Goal: Find specific page/section

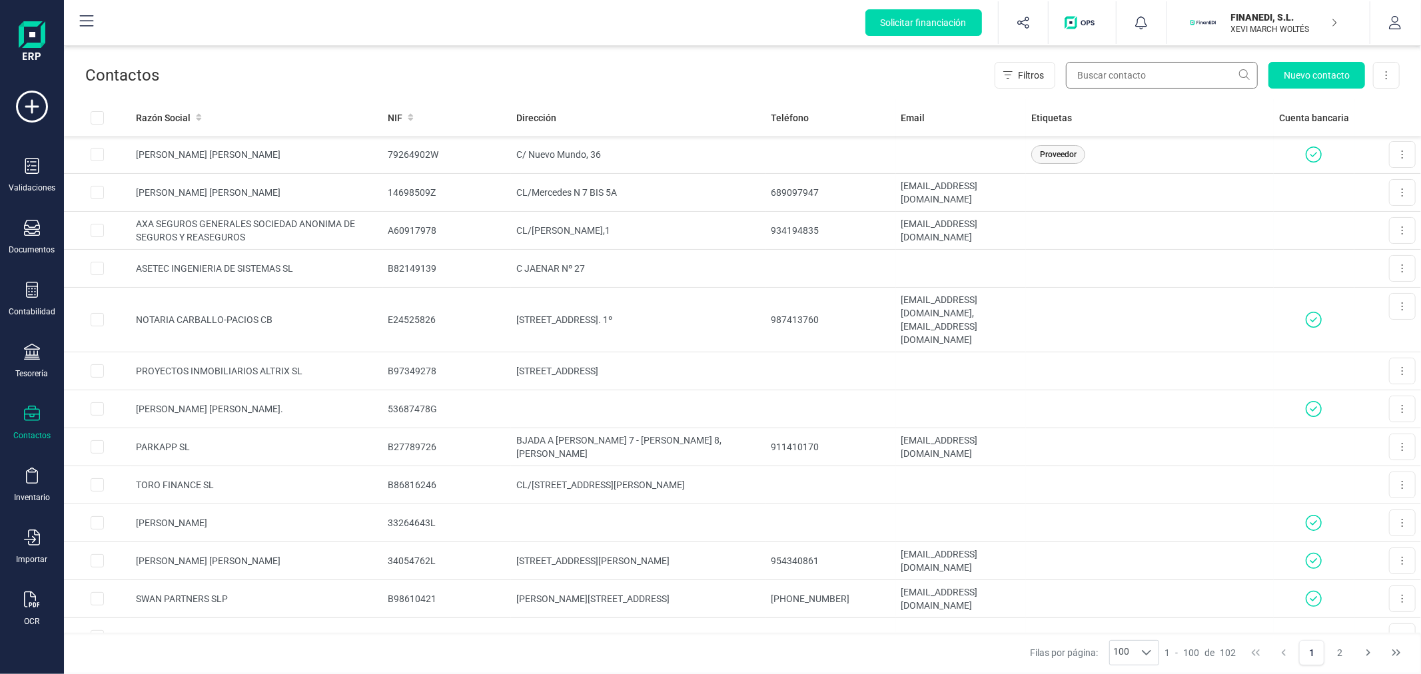
click at [1129, 75] on input "text" at bounding box center [1162, 75] width 192 height 27
click at [1103, 76] on input "text" at bounding box center [1162, 75] width 192 height 27
drag, startPoint x: 1142, startPoint y: 72, endPoint x: 1131, endPoint y: 76, distance: 12.0
click at [1142, 72] on input "text" at bounding box center [1162, 75] width 192 height 27
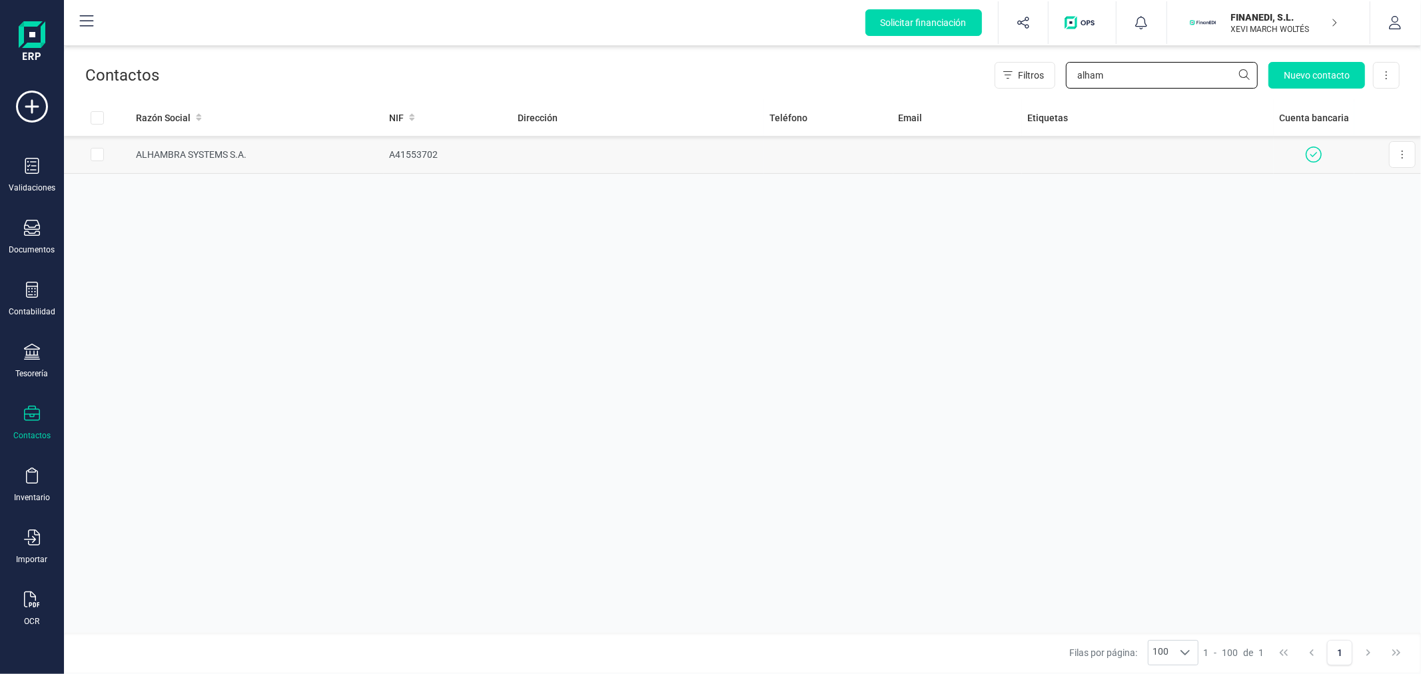
type input "alham"
click at [430, 156] on td "A41553702" at bounding box center [448, 155] width 129 height 38
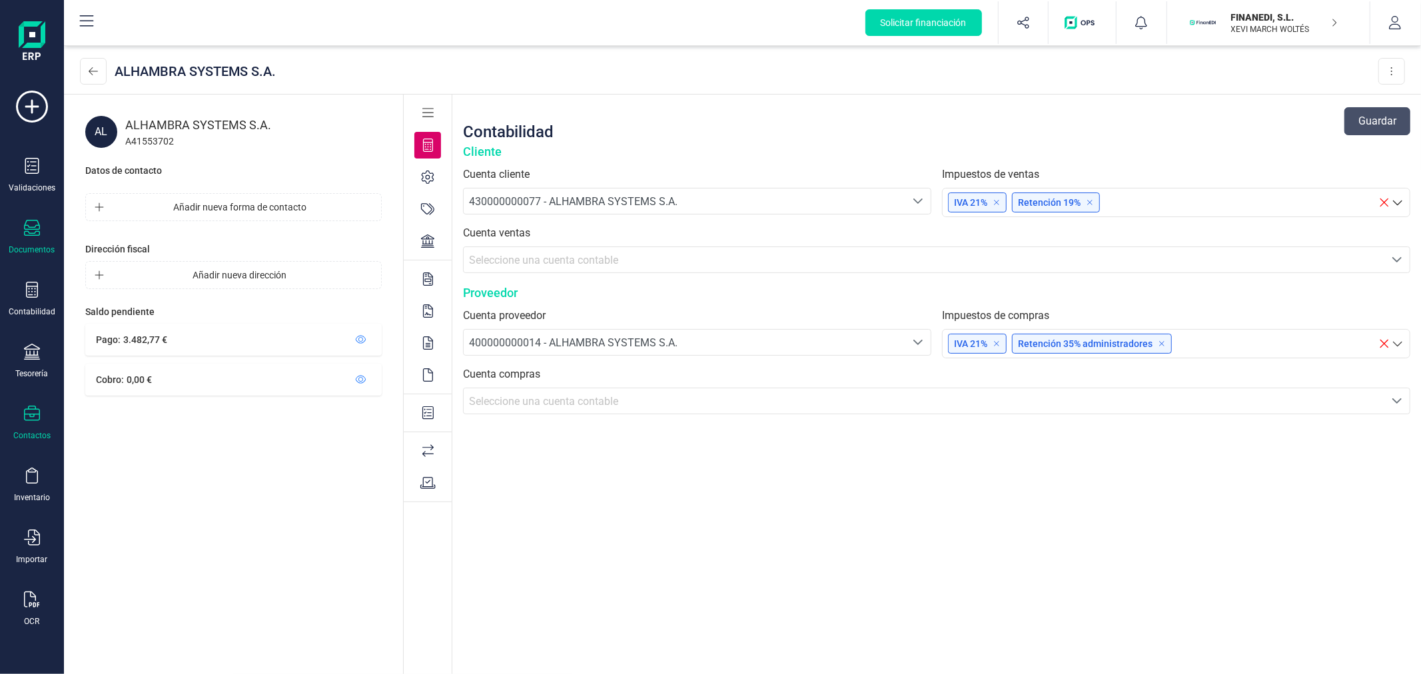
click at [25, 243] on div "Documentos" at bounding box center [31, 237] width 53 height 35
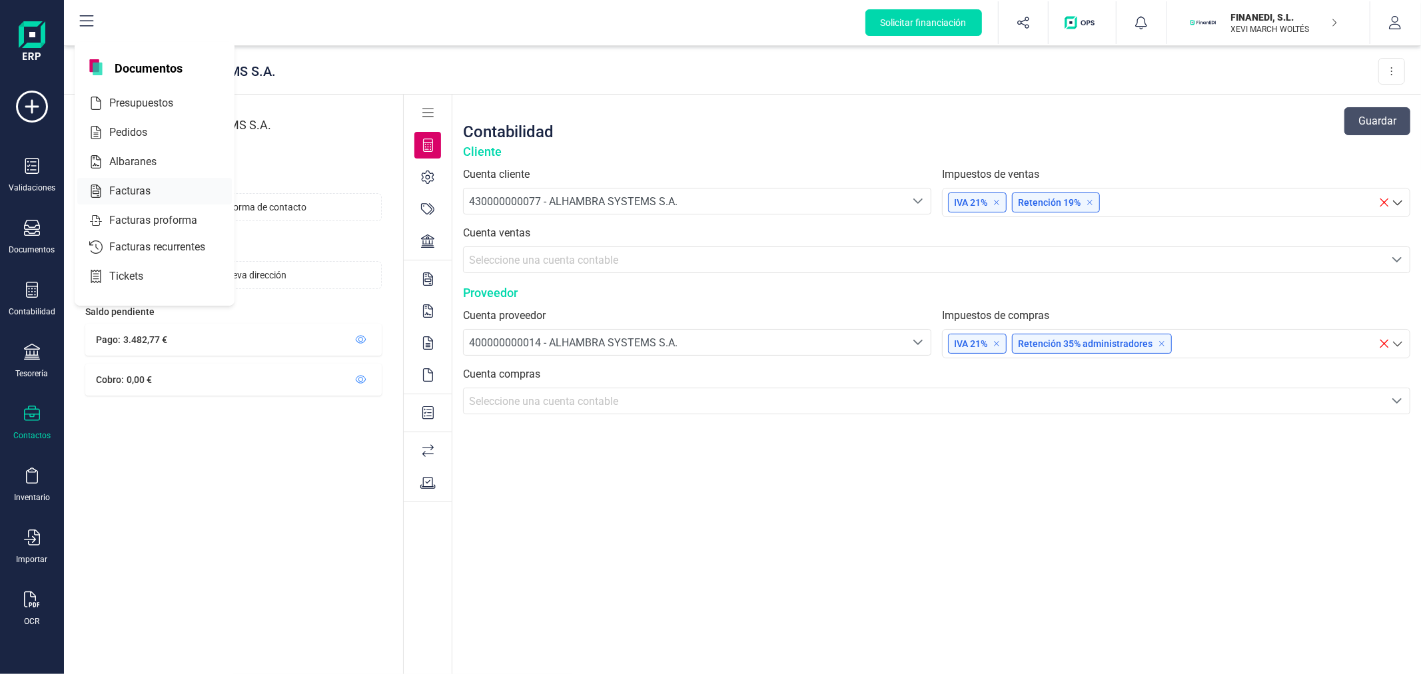
click at [167, 200] on div "Facturas" at bounding box center [154, 191] width 155 height 27
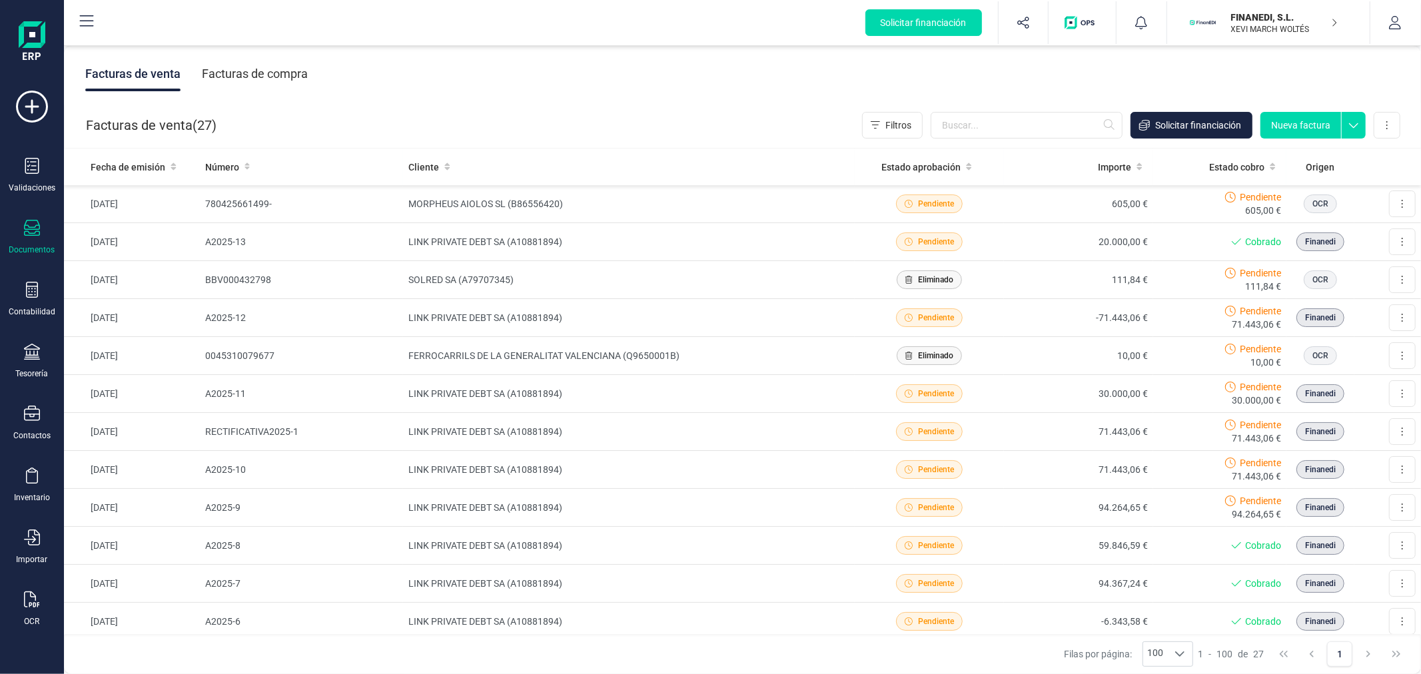
click at [283, 70] on div "Facturas de compra" at bounding box center [255, 74] width 106 height 35
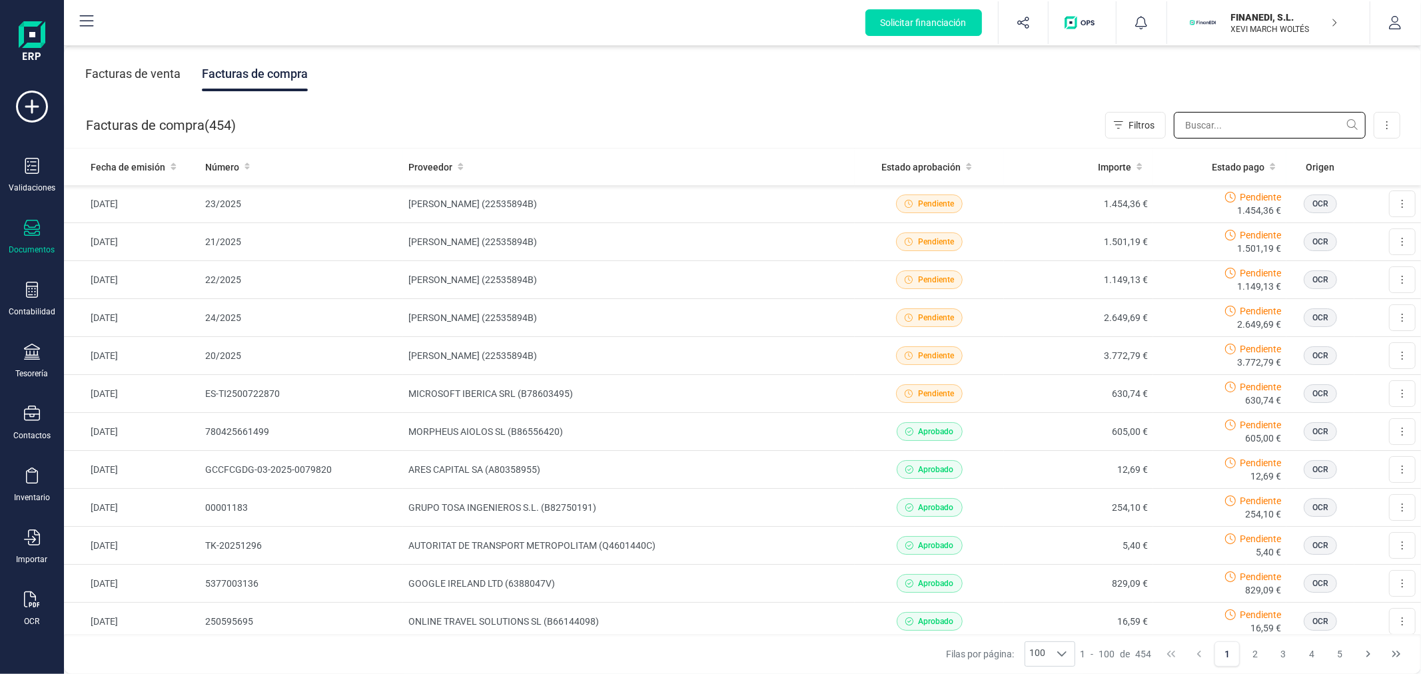
click at [1221, 135] on input "text" at bounding box center [1270, 125] width 192 height 27
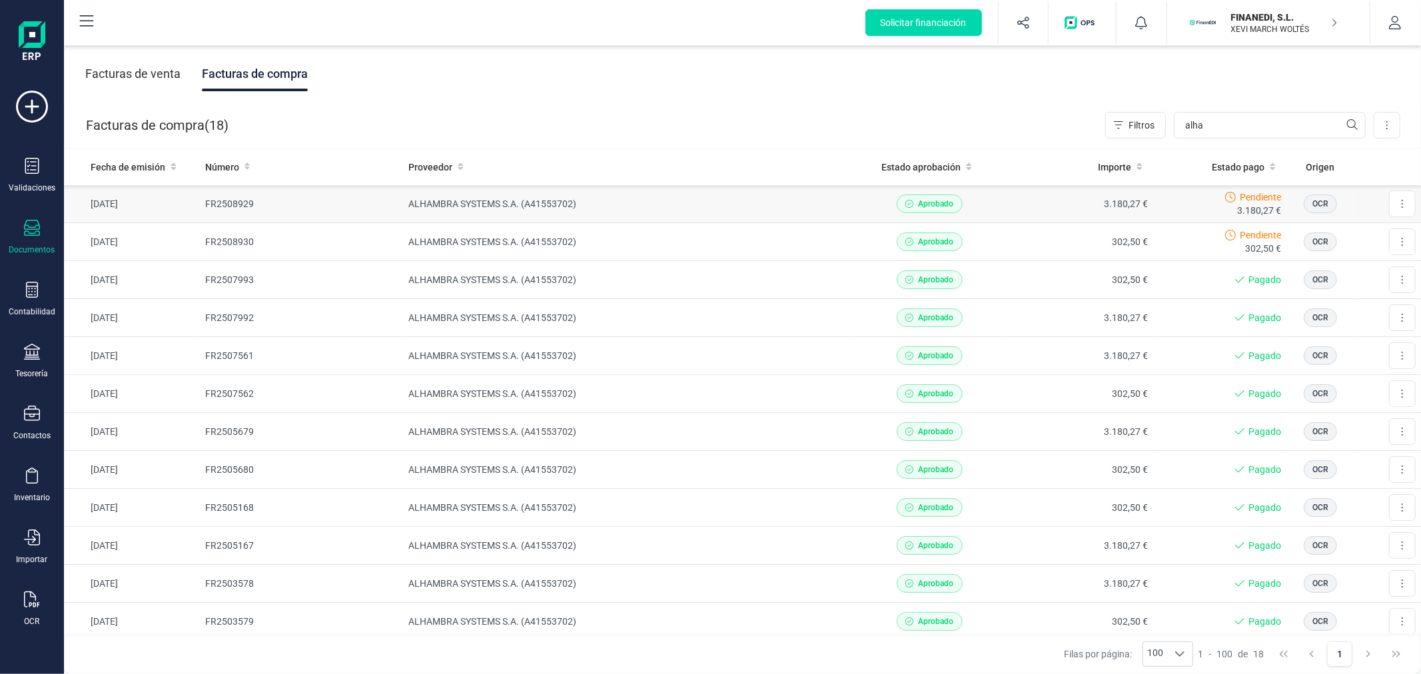
click at [561, 213] on td "ALHAMBRA SYSTEMS S.A. (A41553702)" at bounding box center [629, 204] width 452 height 38
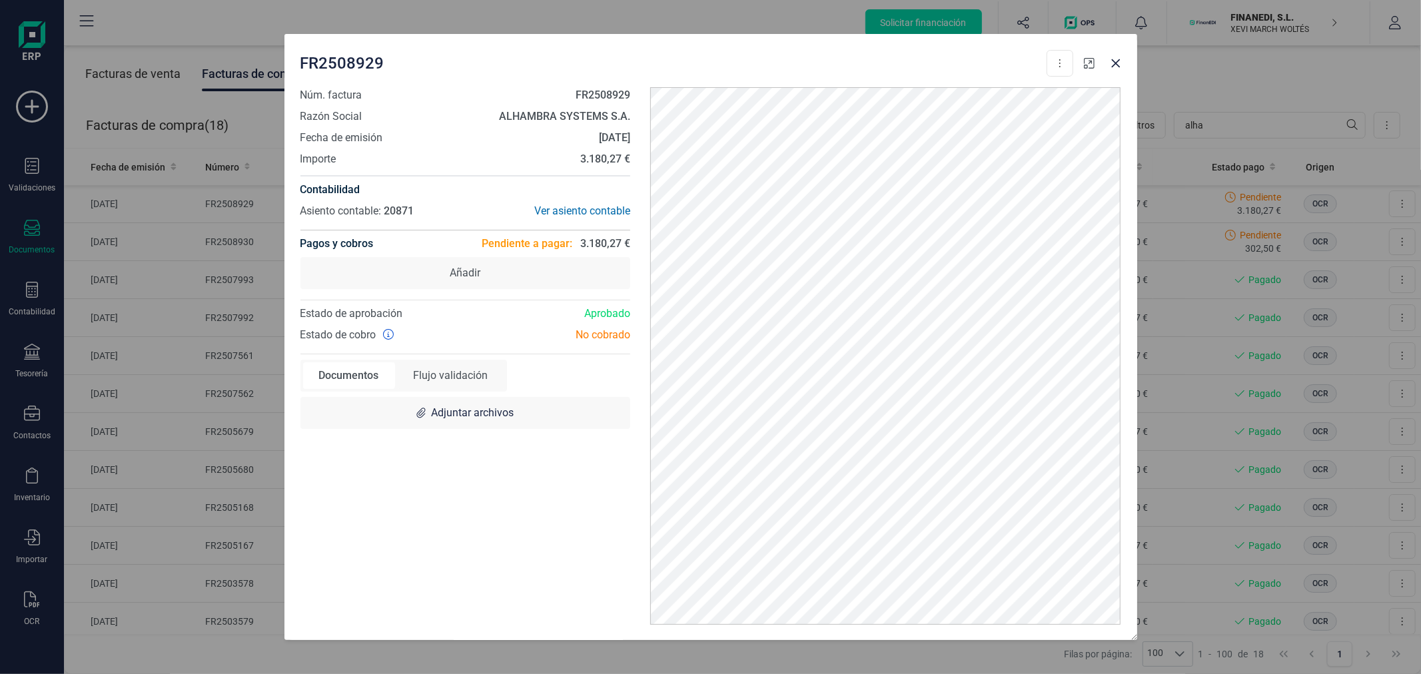
click at [1087, 67] on icon "button" at bounding box center [1089, 63] width 11 height 11
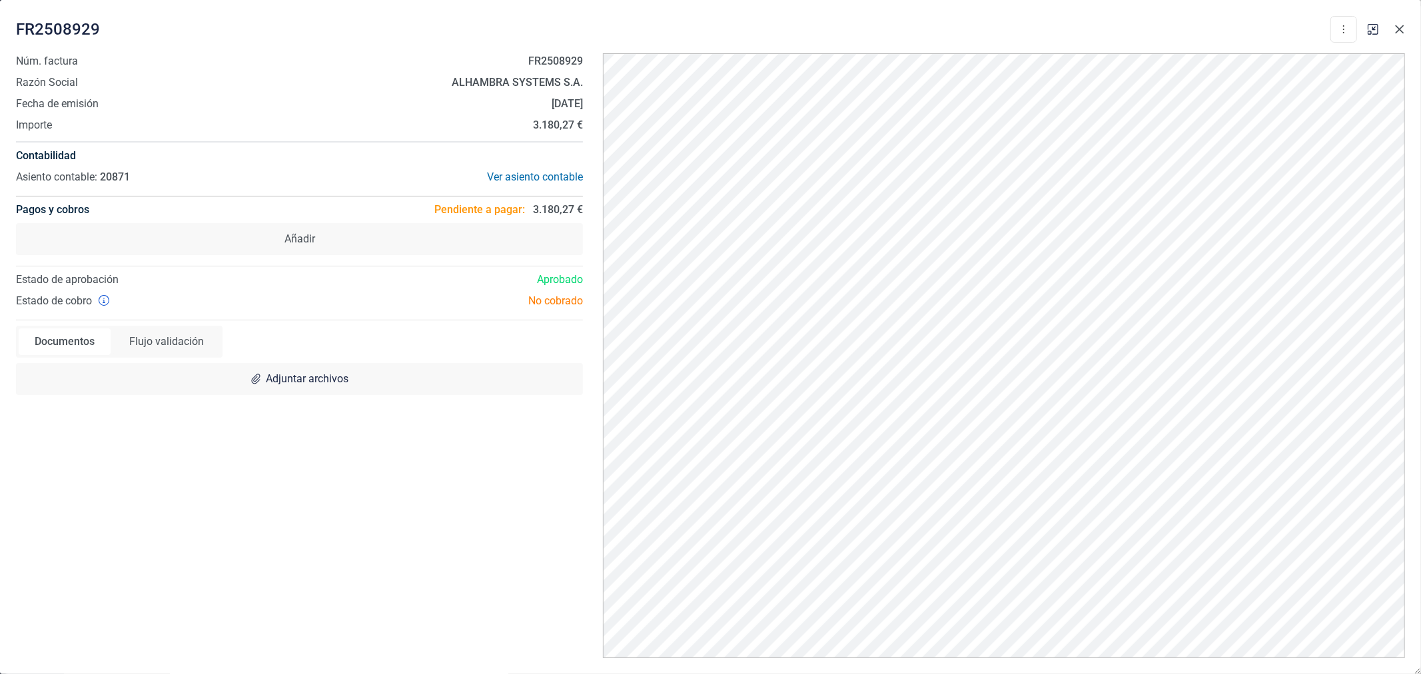
click at [1400, 29] on icon "Close" at bounding box center [1400, 29] width 9 height 9
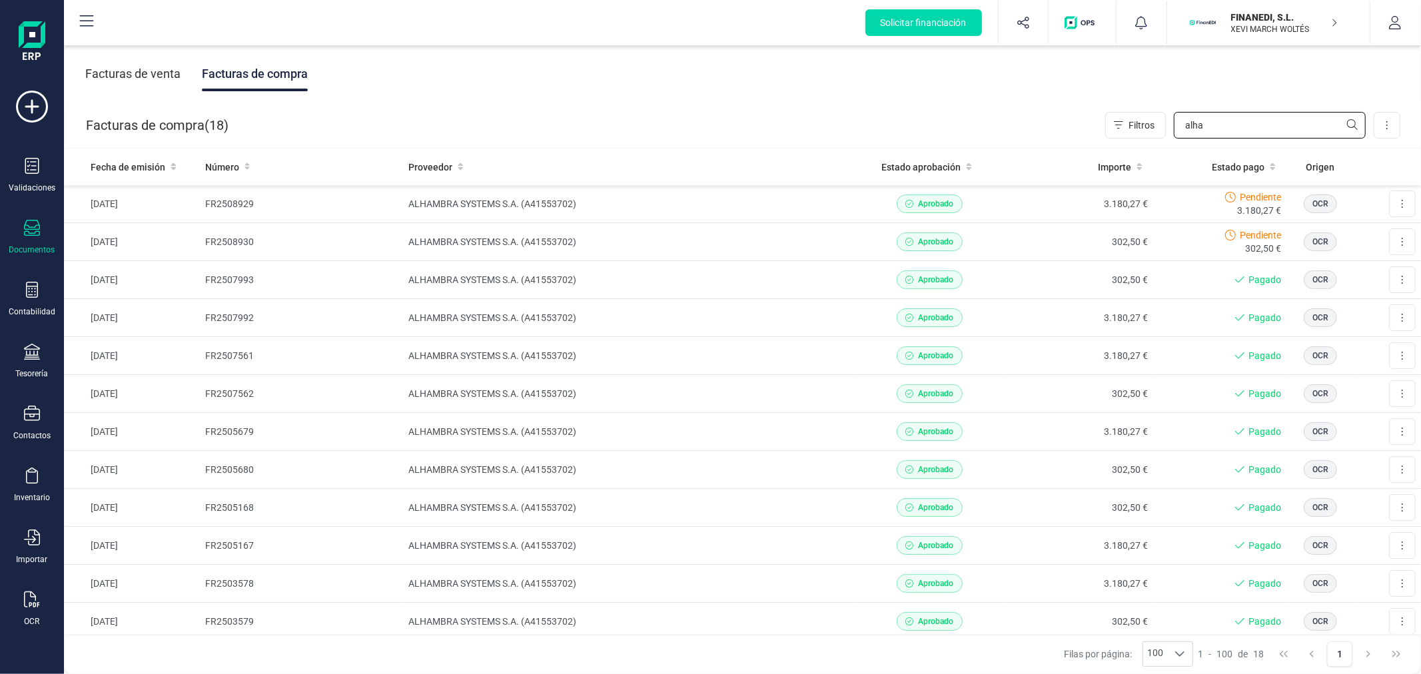
click at [1264, 137] on input "alha" at bounding box center [1270, 125] width 192 height 27
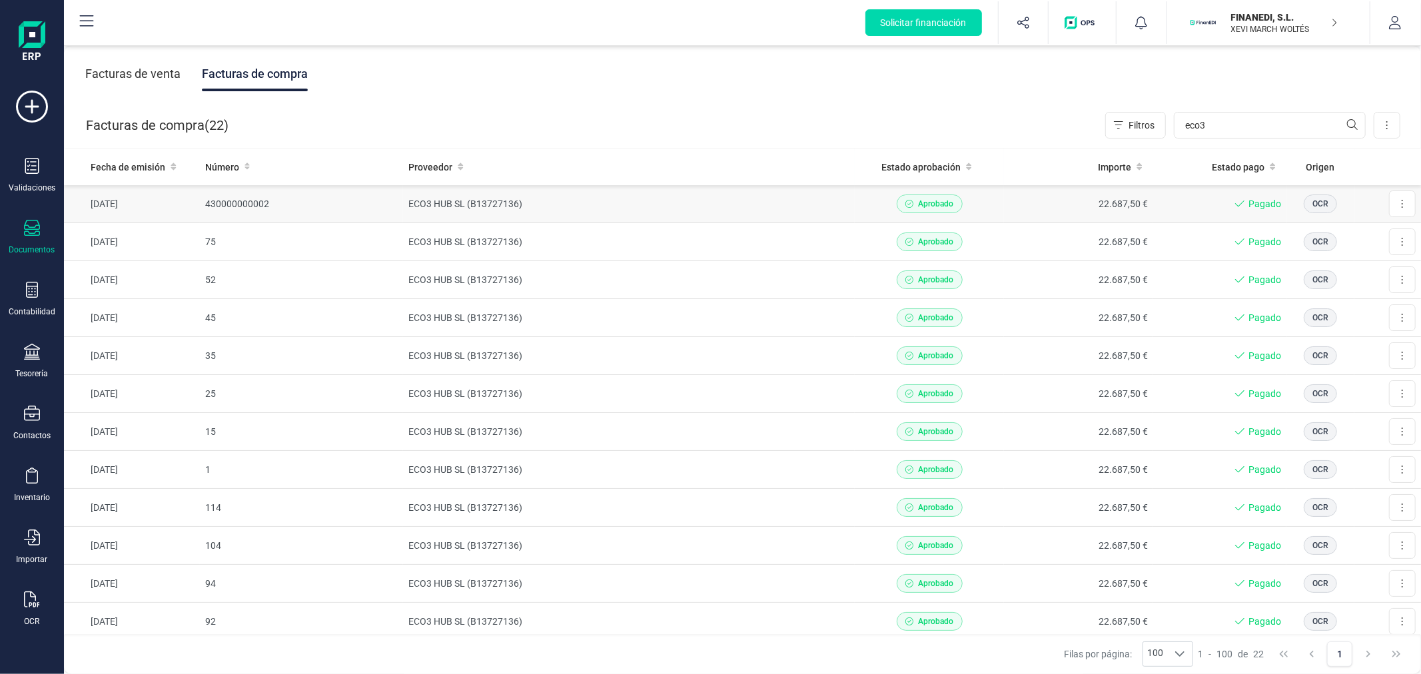
click at [490, 210] on td "ECO3 HUB SL (B13727136)" at bounding box center [629, 204] width 452 height 38
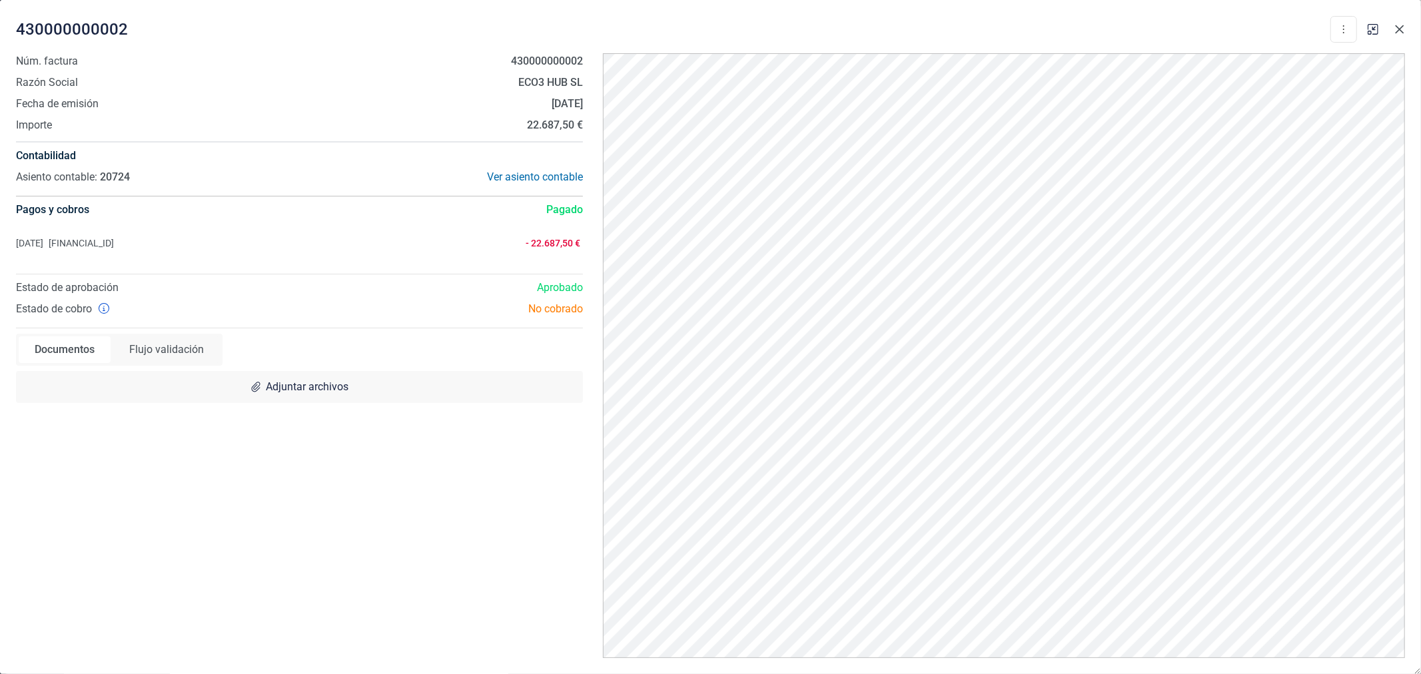
click at [1400, 25] on icon "Close" at bounding box center [1399, 29] width 11 height 11
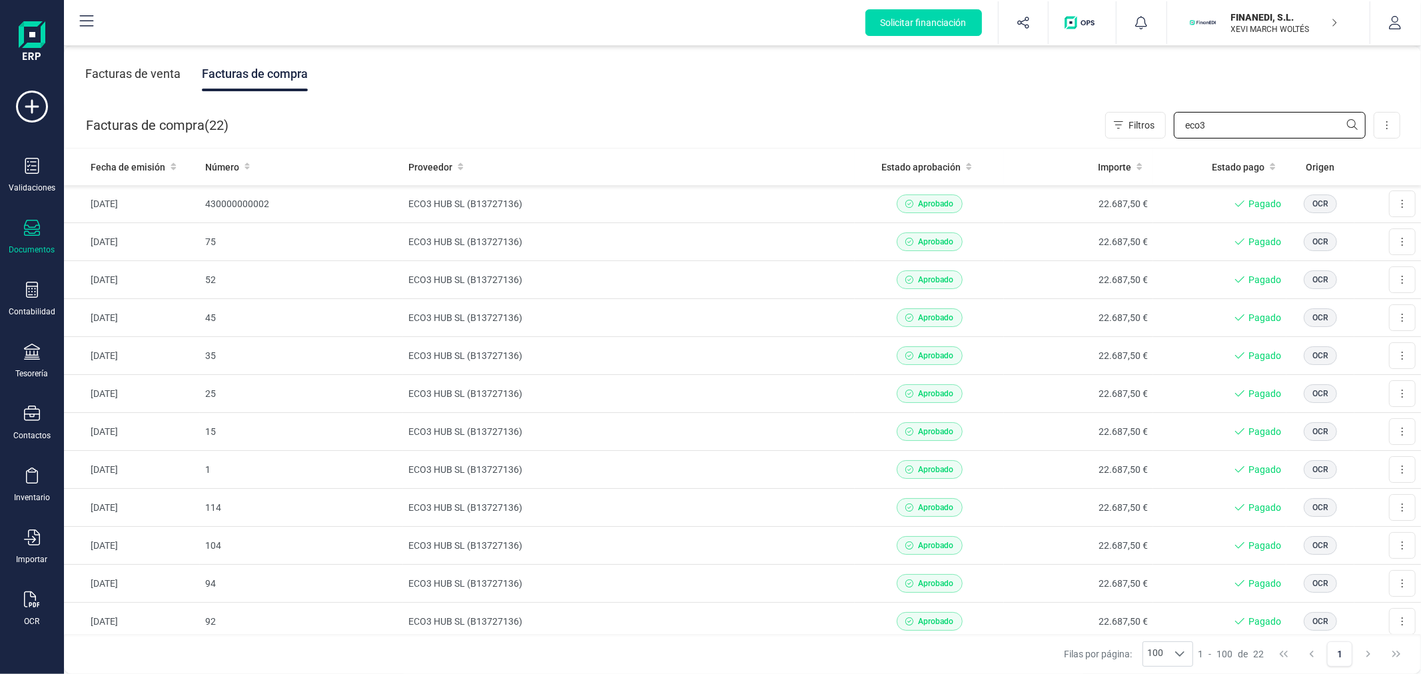
click at [1279, 129] on input "eco3" at bounding box center [1270, 125] width 192 height 27
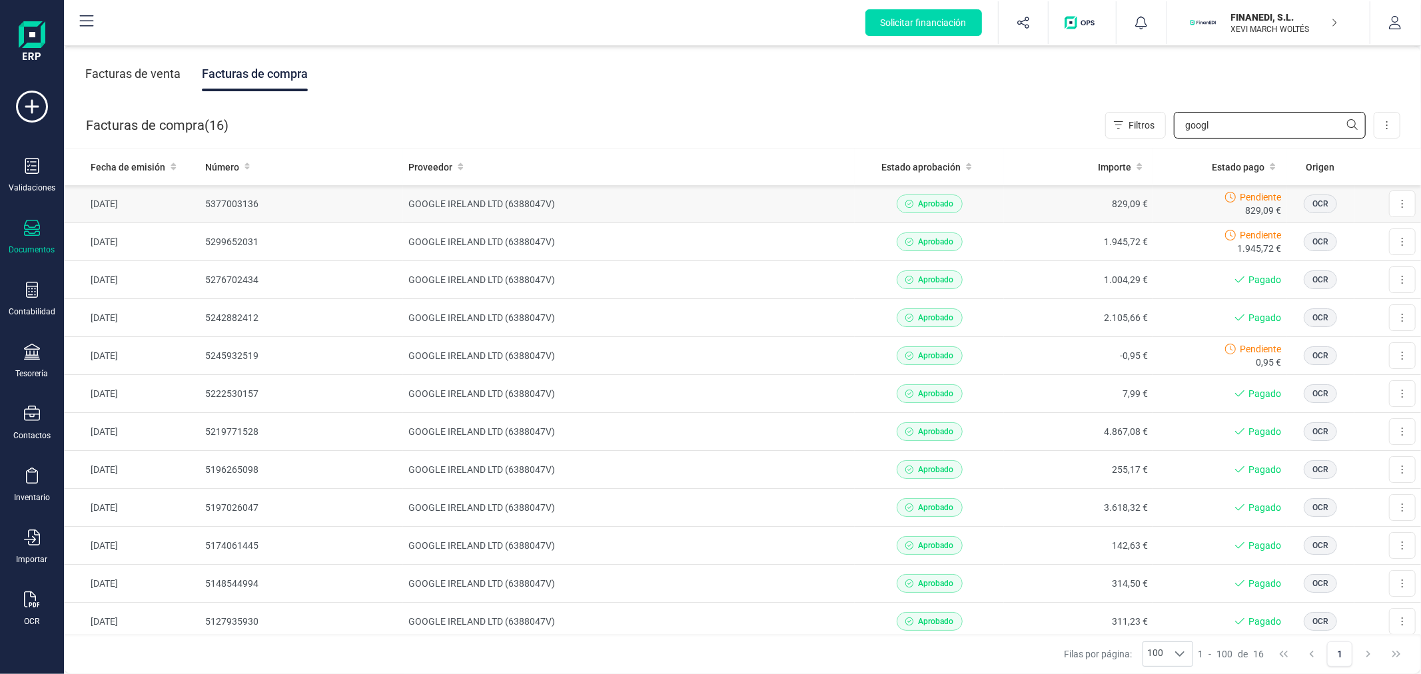
type input "googl"
click at [492, 210] on td "GOOGLE IRELAND LTD (6388047V)" at bounding box center [629, 204] width 452 height 38
